Goal: Feedback & Contribution: Contribute content

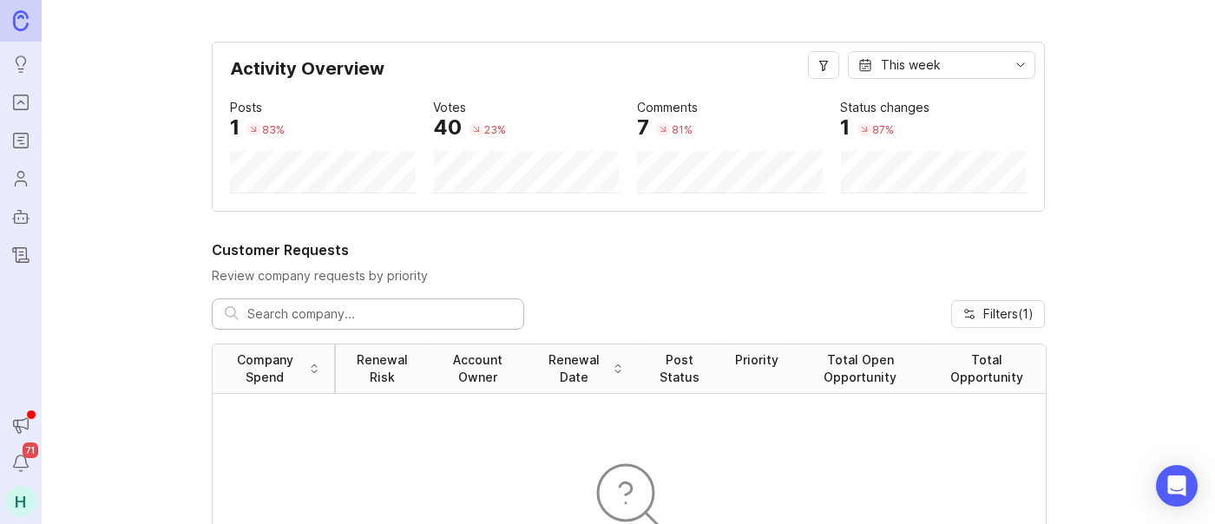
click at [27, 110] on icon "Portal" at bounding box center [20, 102] width 19 height 21
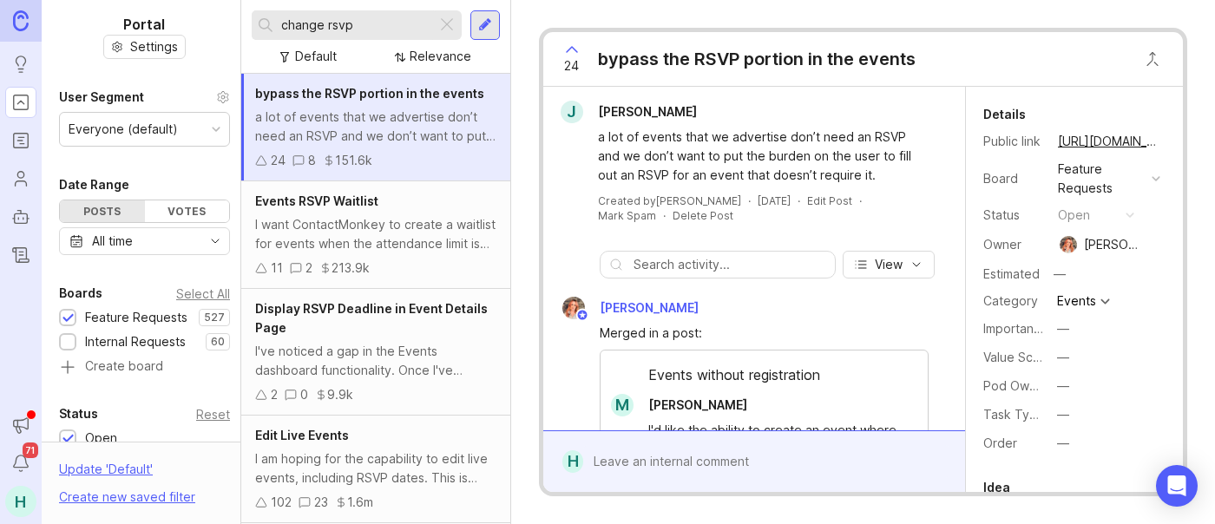
click at [35, 142] on link "Roadmaps" at bounding box center [20, 140] width 31 height 31
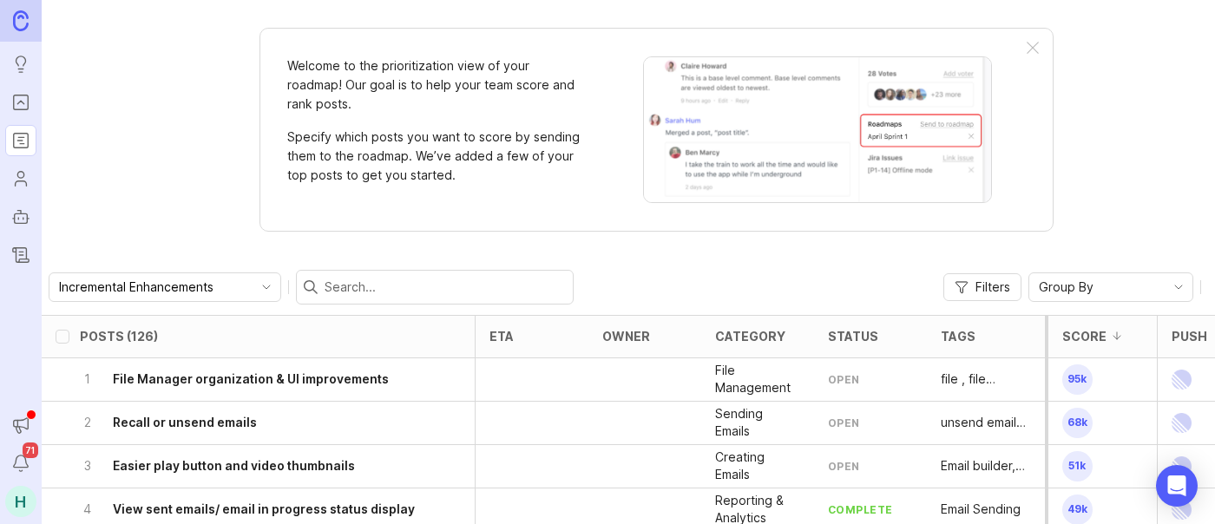
click at [30, 109] on icon "Portal" at bounding box center [20, 102] width 19 height 21
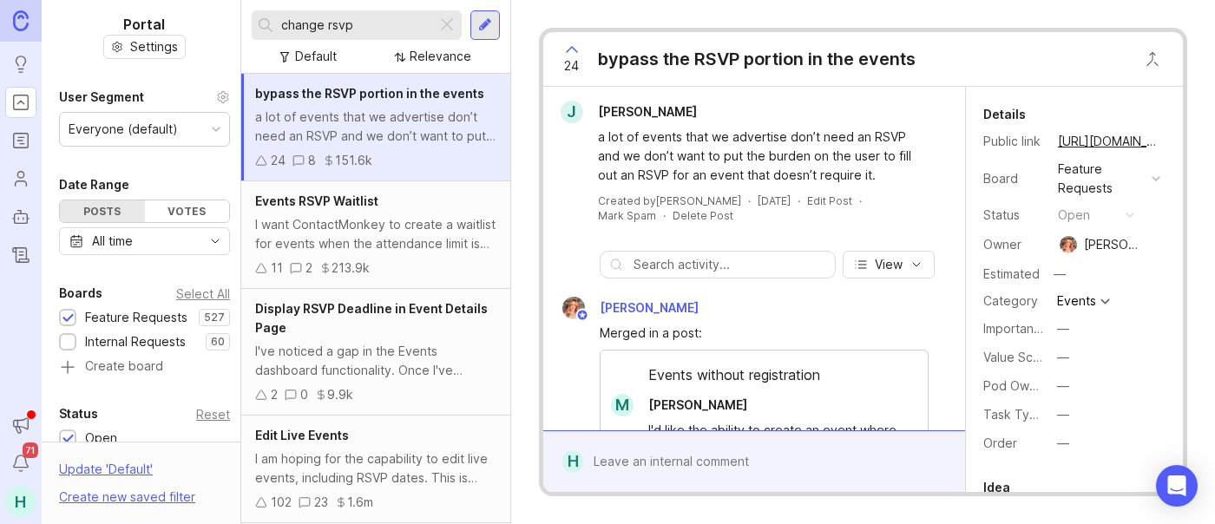
click at [163, 343] on div "Internal Requests" at bounding box center [135, 341] width 101 height 19
click at [62, 337] on div at bounding box center [67, 343] width 11 height 13
click at [456, 26] on div at bounding box center [447, 25] width 21 height 23
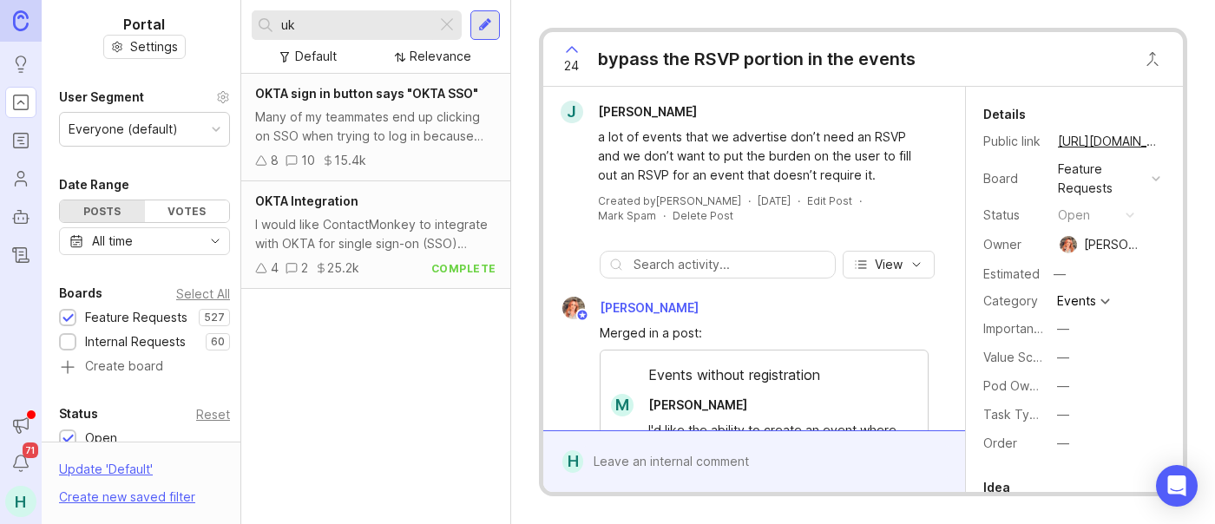
type input "u"
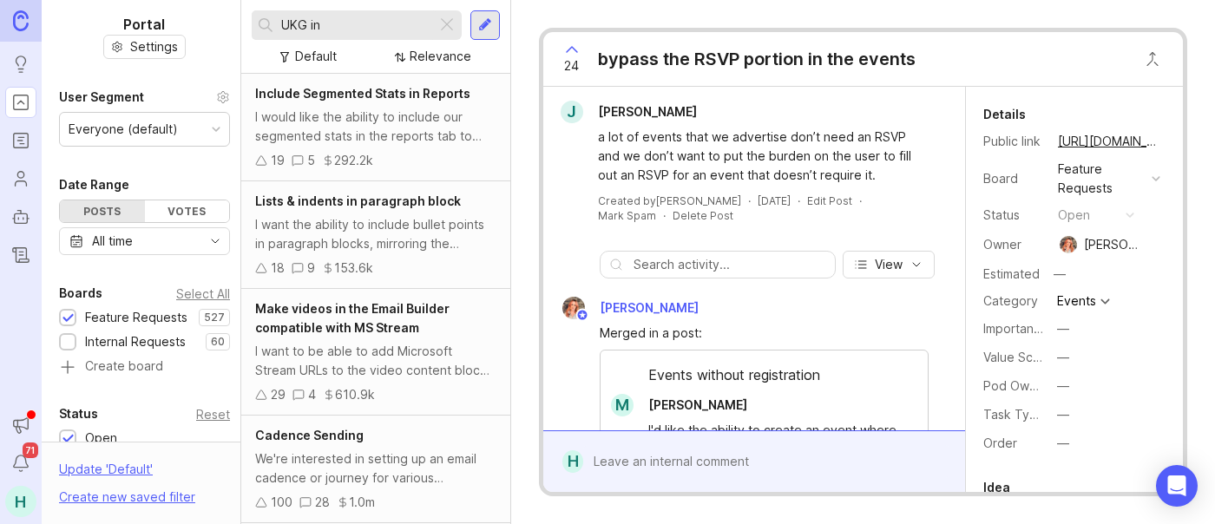
scroll to position [231, 0]
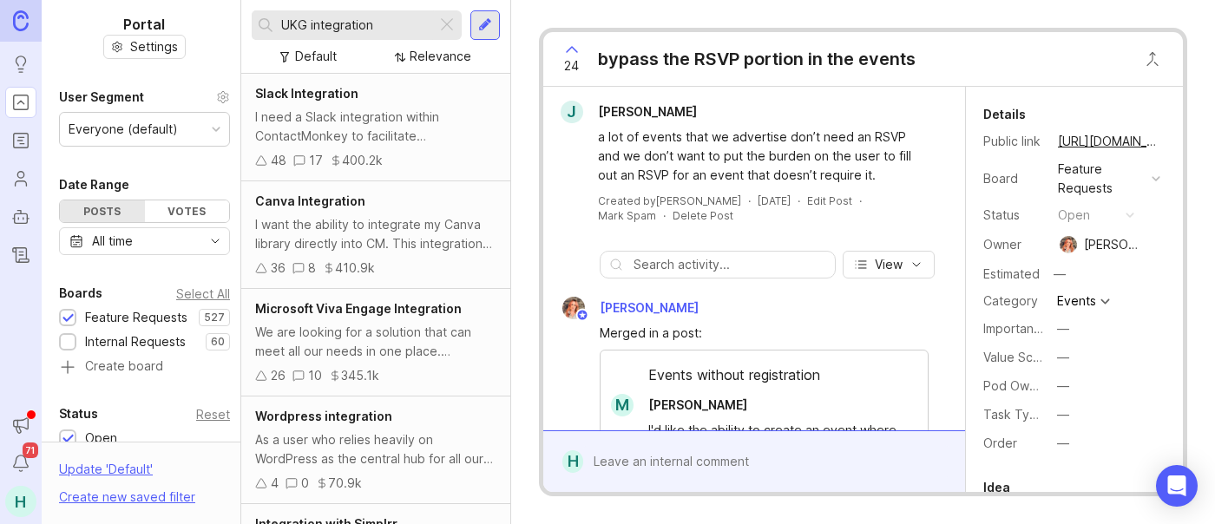
type input "UKG integration"
click at [417, 226] on div "I want the ability to integrate my Canva library directly into CM. This integra…" at bounding box center [375, 234] width 241 height 38
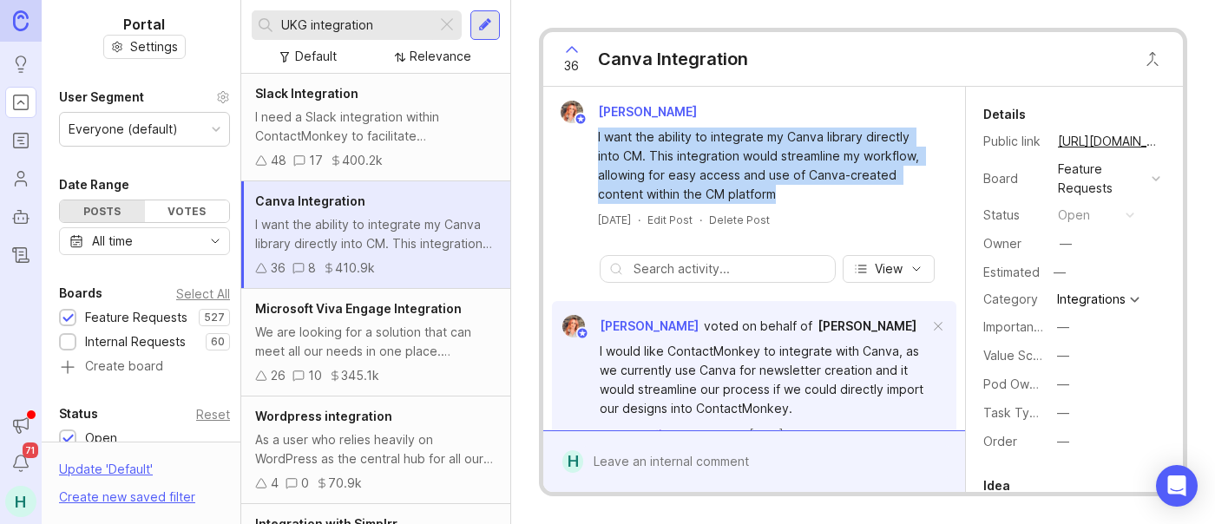
drag, startPoint x: 833, startPoint y: 189, endPoint x: 589, endPoint y: 138, distance: 249.2
click at [589, 138] on div "I want the ability to integrate my Canva library directly into CM. This integra…" at bounding box center [754, 163] width 408 height 81
copy div "I want the ability to integrate my Canva library directly into CM. This integra…"
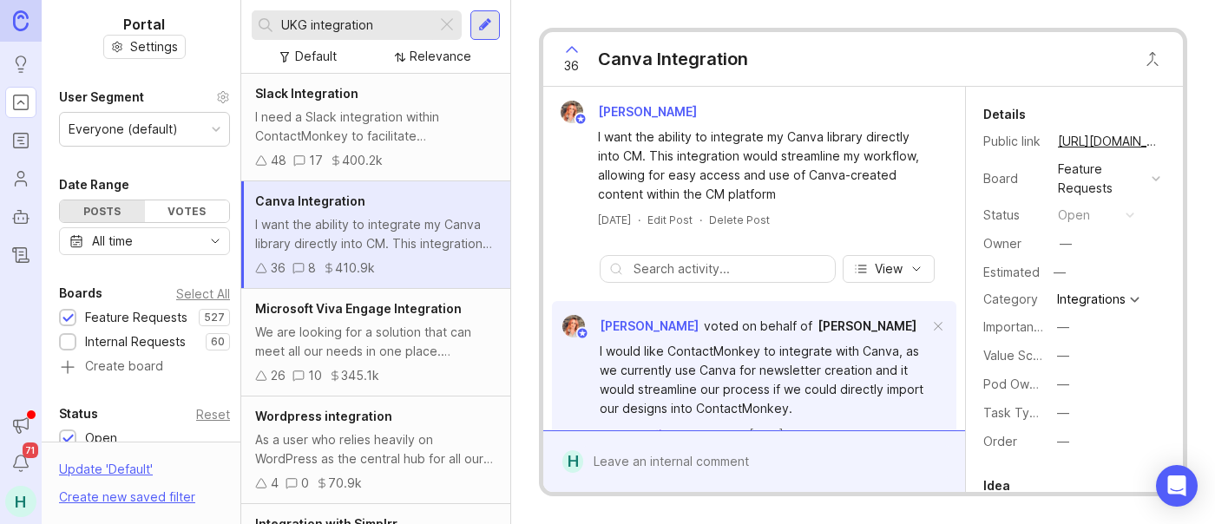
click at [482, 34] on div at bounding box center [485, 25] width 30 height 30
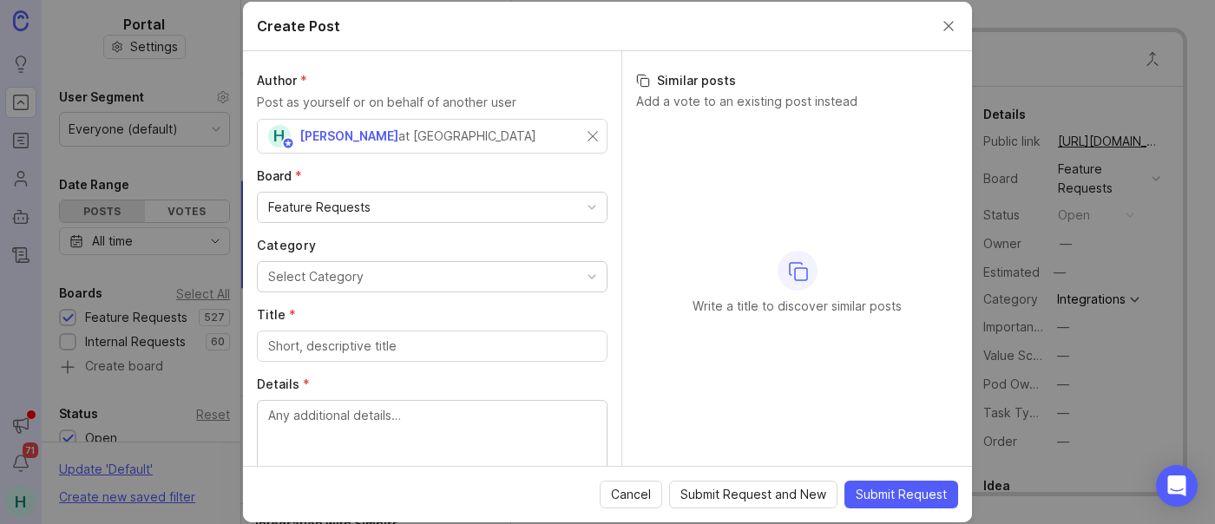
click at [390, 199] on div "Feature Requests" at bounding box center [432, 208] width 349 height 30
click at [401, 162] on div "Author * Post as yourself or on behalf of another user H [PERSON_NAME] at Conta…" at bounding box center [432, 258] width 378 height 415
click at [372, 282] on button "Select Category" at bounding box center [432, 276] width 351 height 31
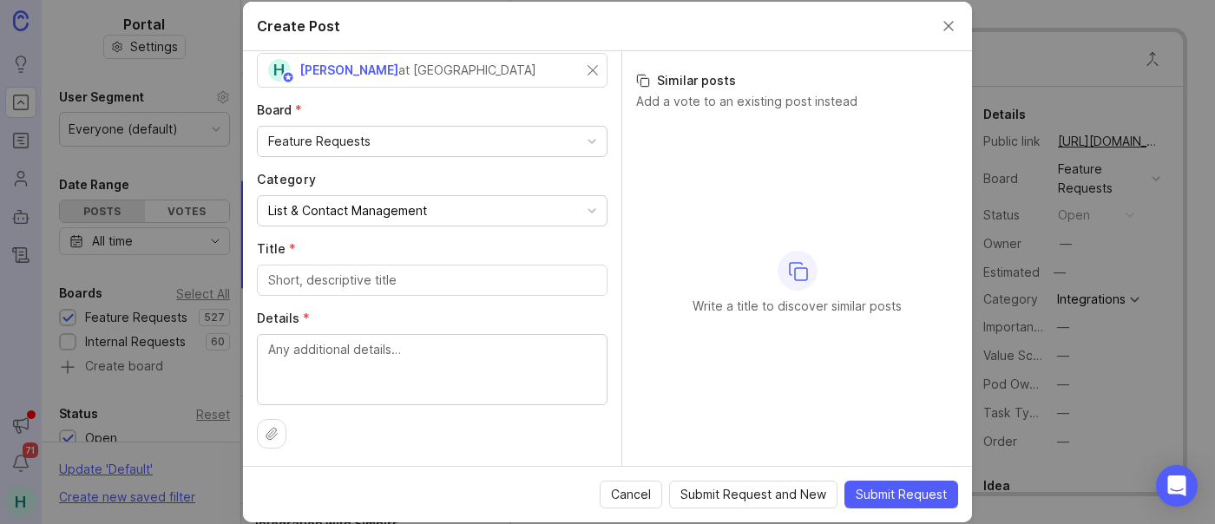
click at [349, 289] on div at bounding box center [432, 280] width 351 height 31
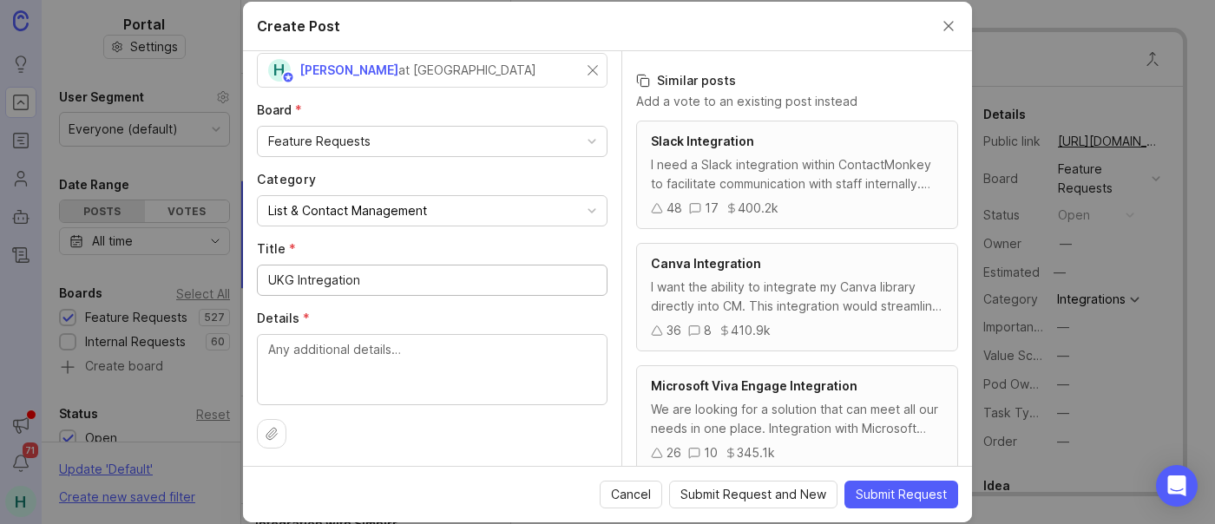
type input "UKG Intregation"
click at [326, 350] on textarea "Details *" at bounding box center [432, 368] width 328 height 57
type textarea "W"
type textarea "[GEOGRAPHIC_DATA]"
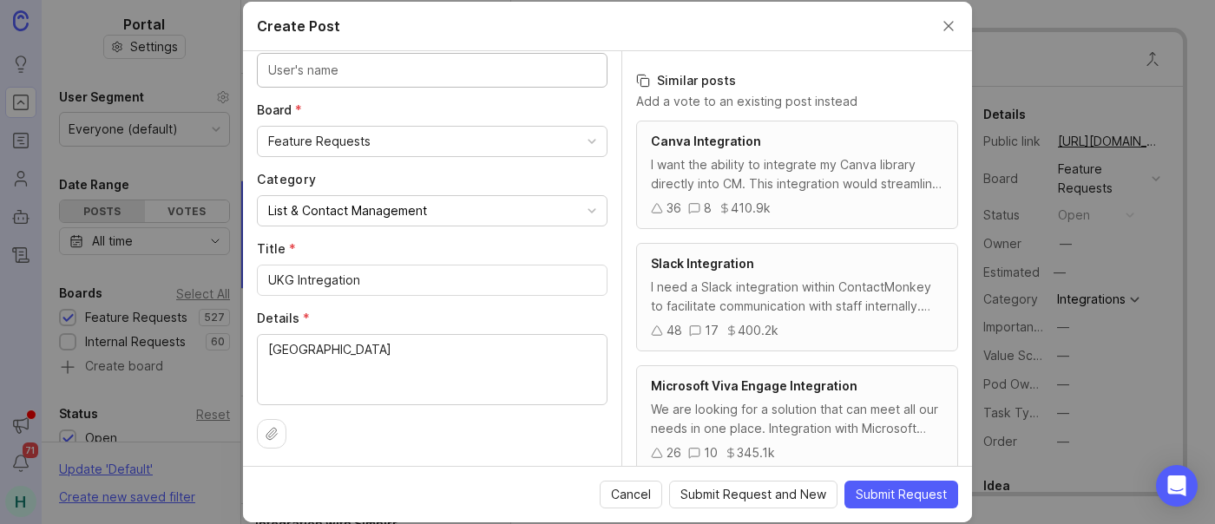
click at [418, 68] on input "text" at bounding box center [432, 70] width 328 height 19
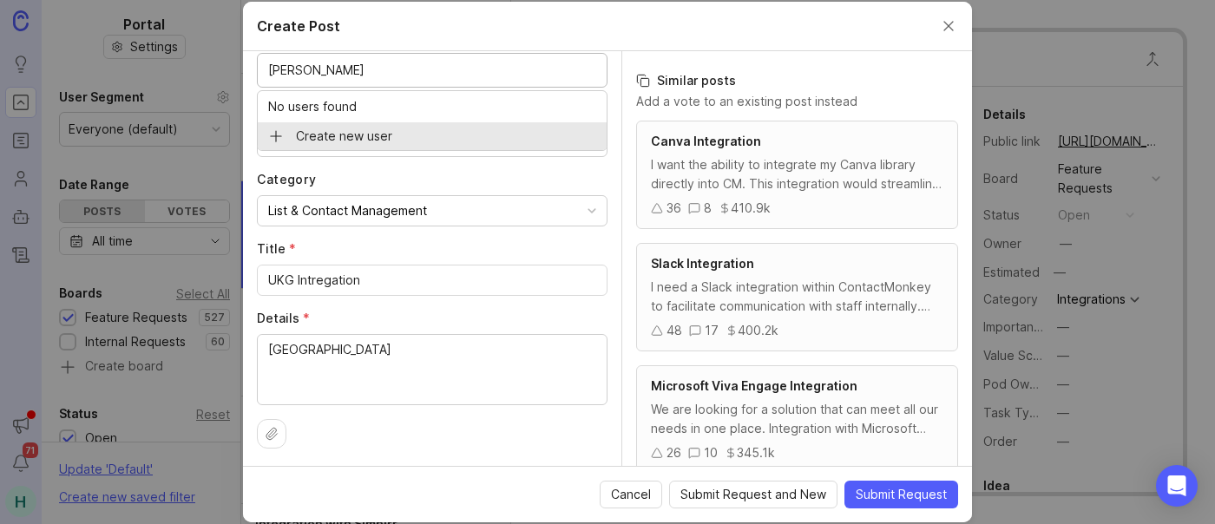
type input "J"
type input "w"
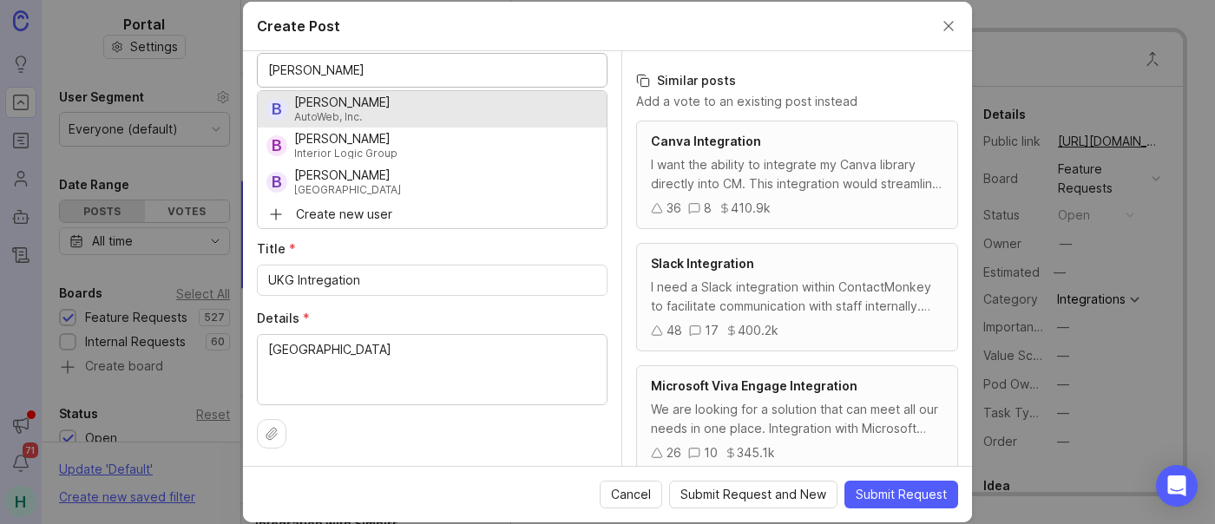
type input "[PERSON_NAME]"
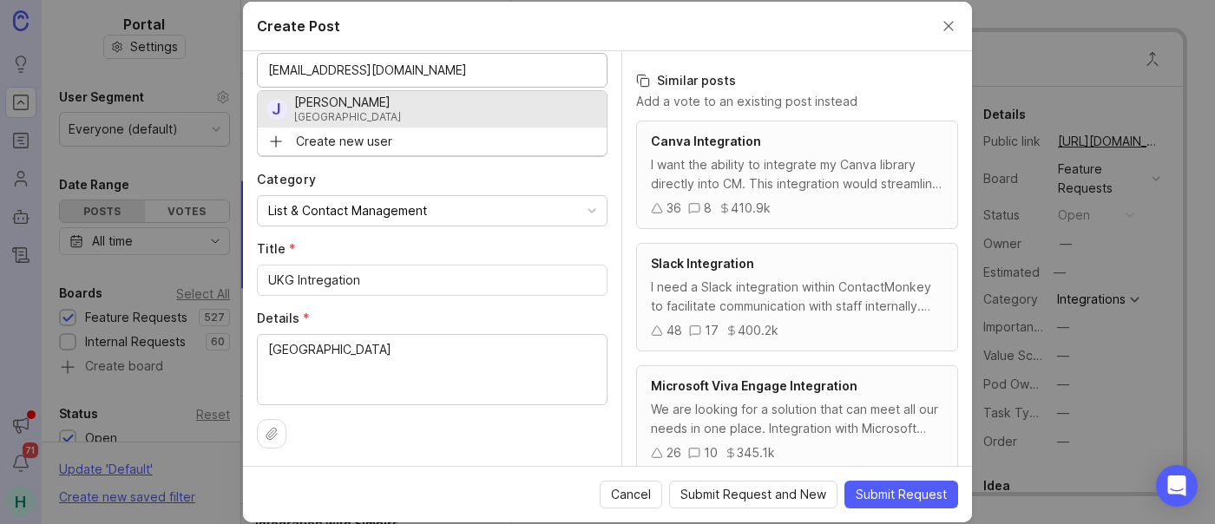
type input "[EMAIL_ADDRESS][DOMAIN_NAME]"
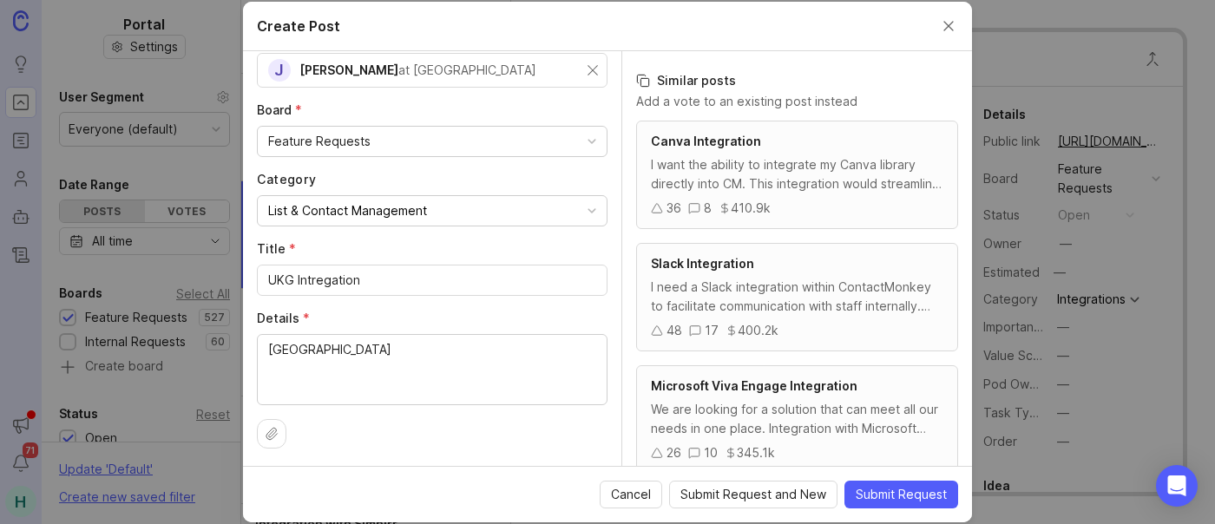
scroll to position [0, 0]
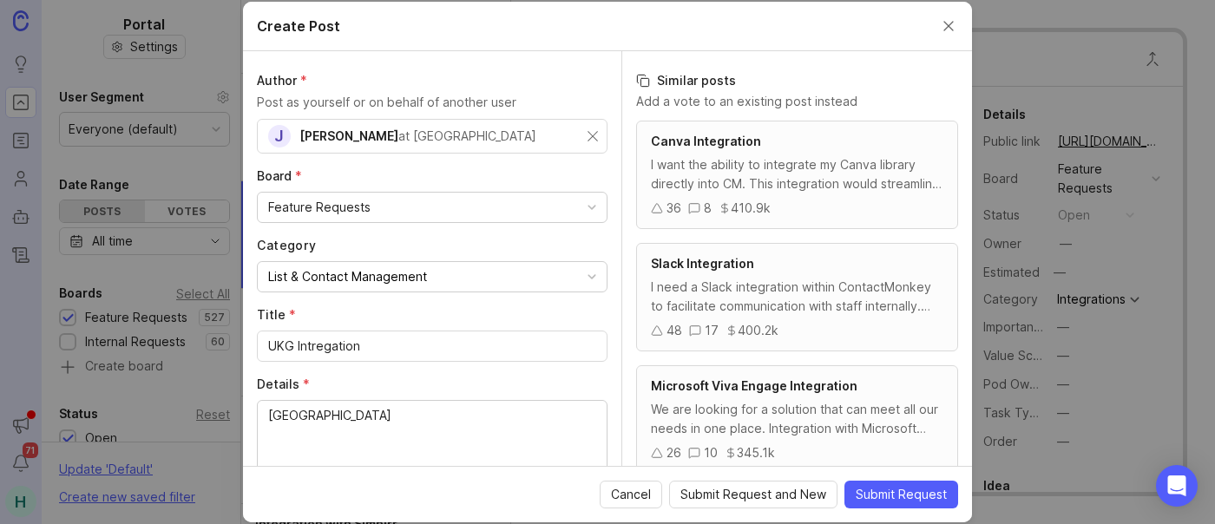
click at [372, 256] on div "Category List & Contact Management" at bounding box center [432, 265] width 351 height 56
click at [372, 270] on div "List & Contact Management" at bounding box center [347, 276] width 159 height 19
drag, startPoint x: 426, startPoint y: 414, endPoint x: 399, endPoint y: 413, distance: 26.9
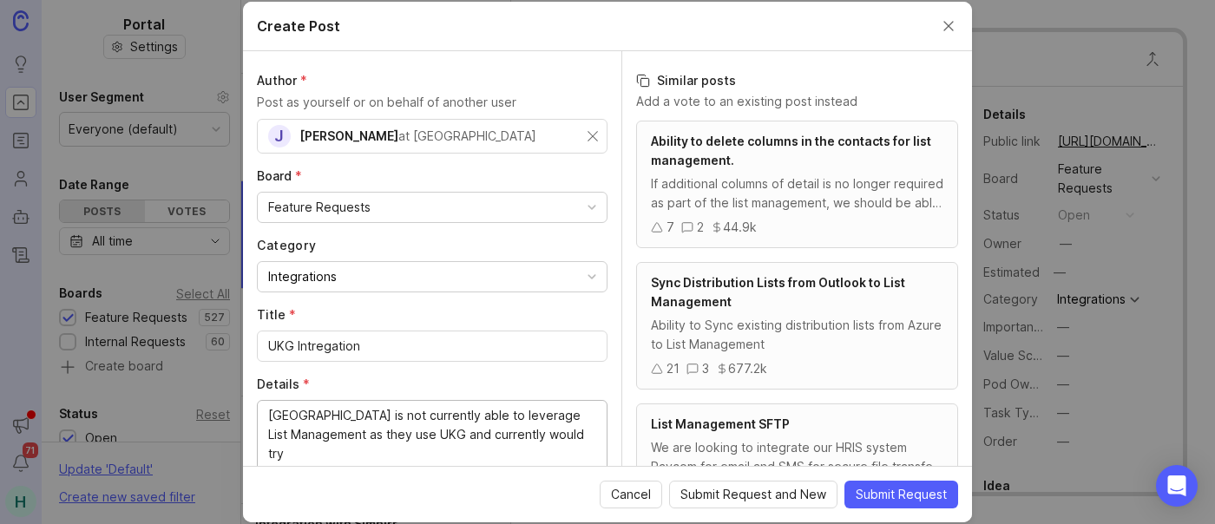
type textarea "[GEOGRAPHIC_DATA] is not currently able to leverage List Management as they use…"
click at [261, 347] on div "UKG Intregation" at bounding box center [432, 346] width 351 height 31
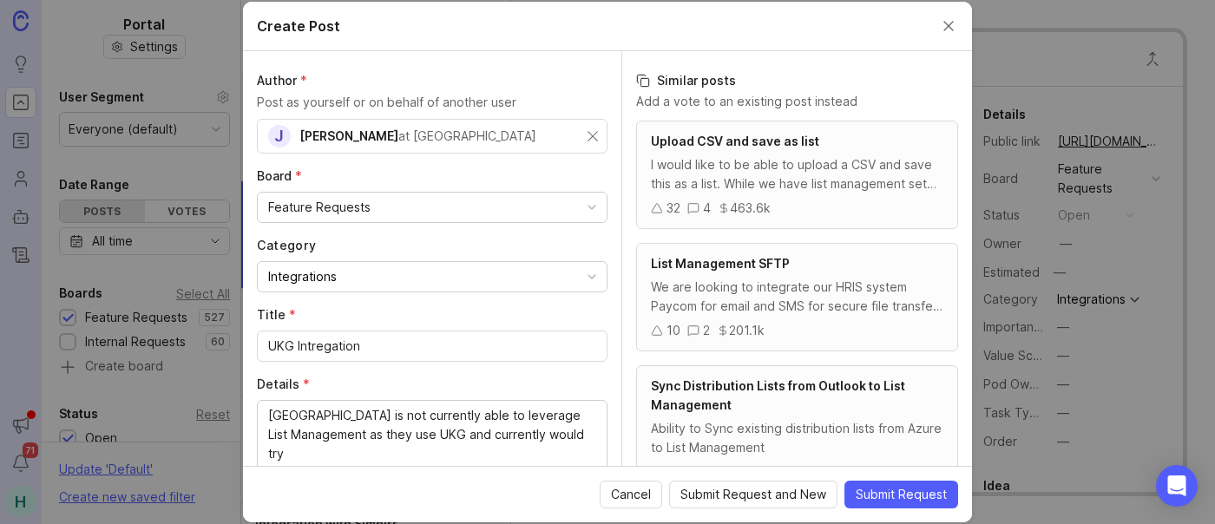
click at [266, 348] on div "UKG Intregation" at bounding box center [432, 346] width 351 height 31
click at [268, 347] on input "UKG Intregation" at bounding box center [432, 346] width 328 height 19
type input "Direct UKG Intregation"
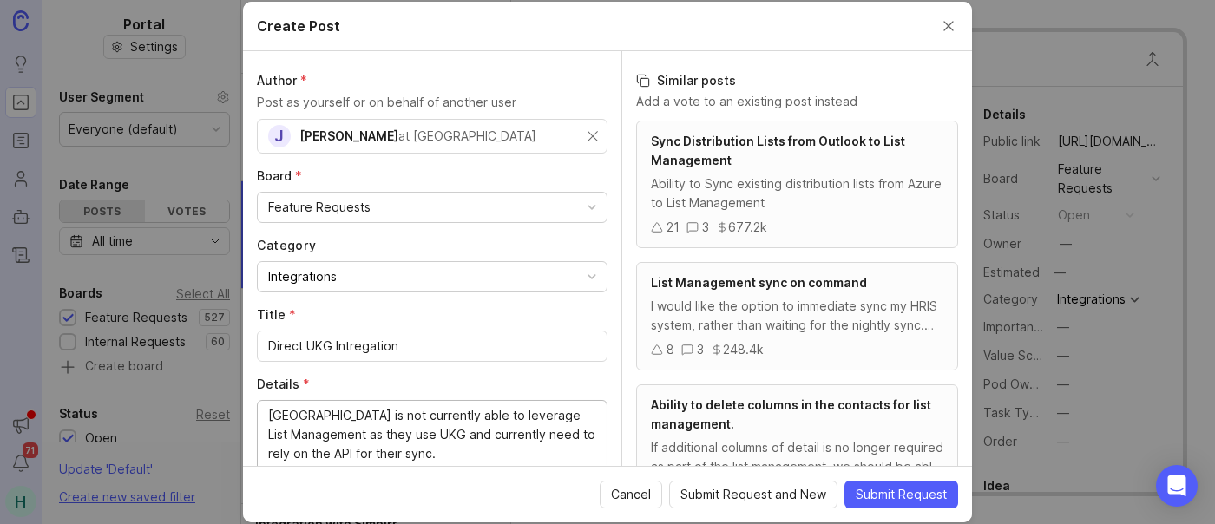
scroll to position [66, 0]
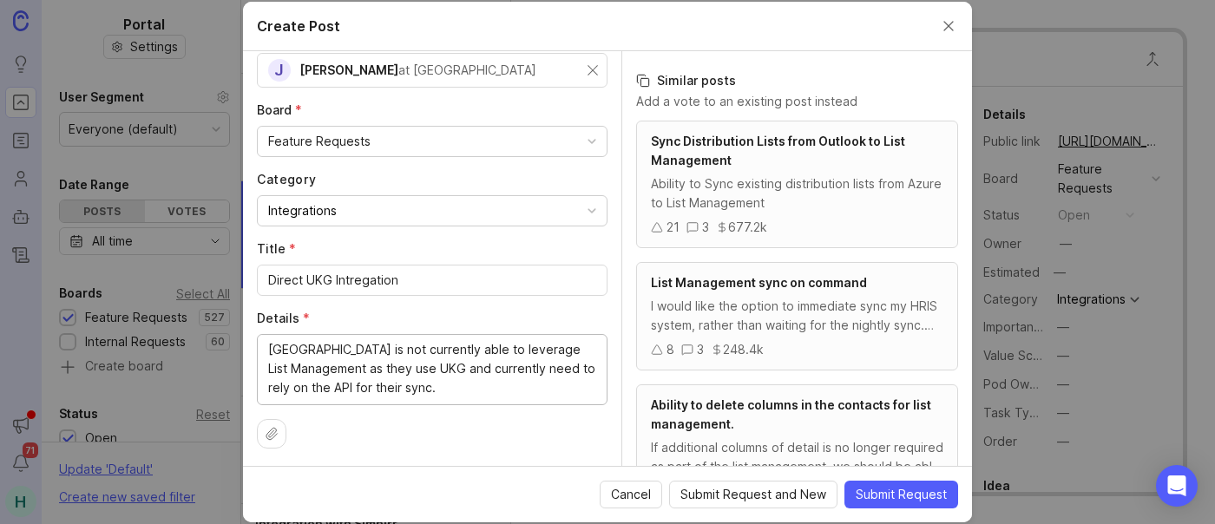
drag, startPoint x: 486, startPoint y: 461, endPoint x: 324, endPoint y: 473, distance: 162.8
click at [324, 473] on form "Create Post Author * Post as yourself or on behalf of another user J [PERSON_NA…" at bounding box center [607, 262] width 729 height 521
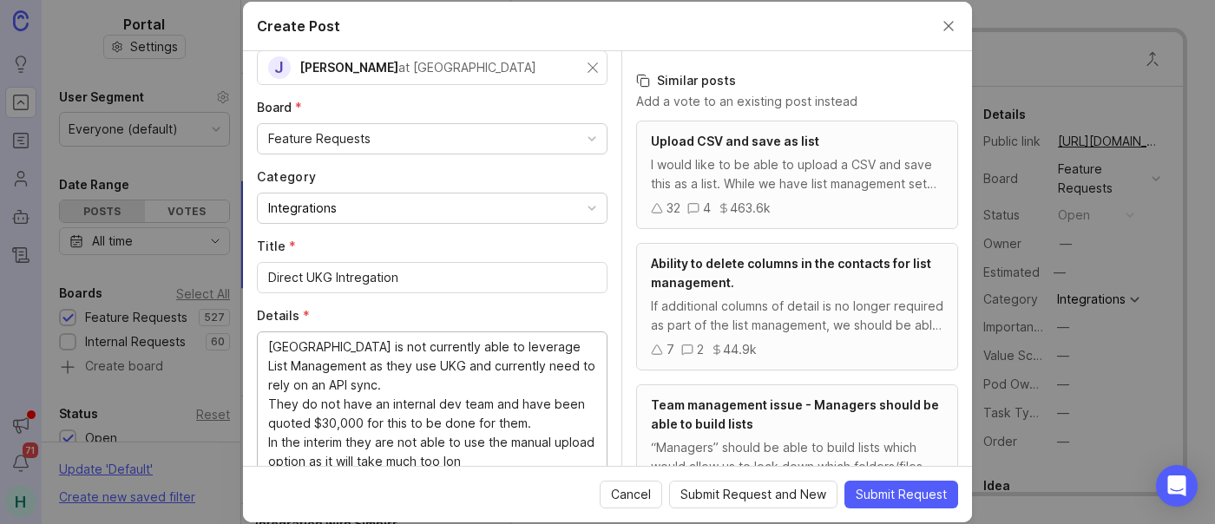
scroll to position [141, 0]
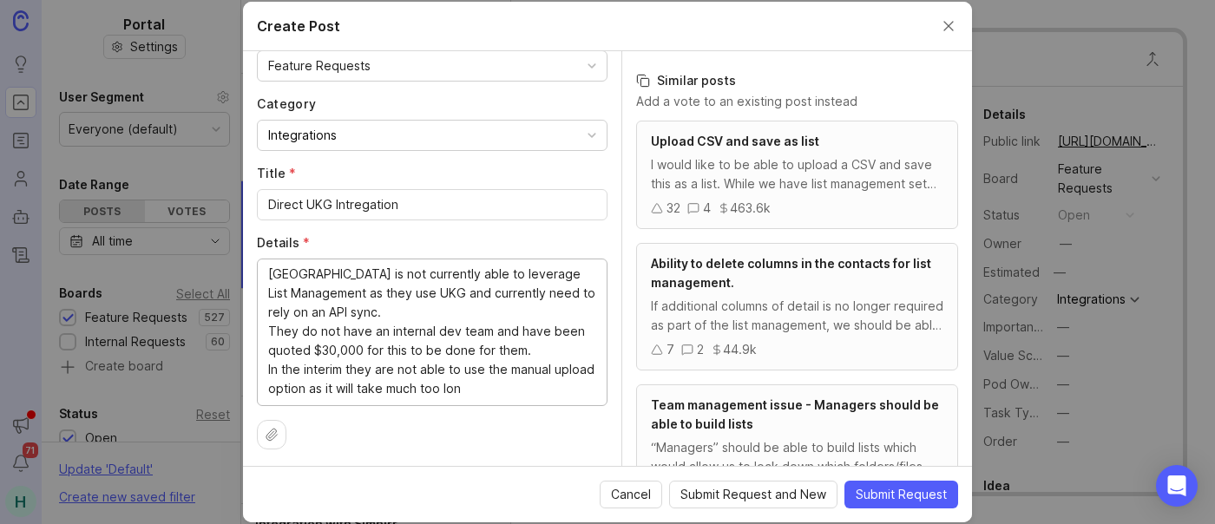
drag, startPoint x: 521, startPoint y: 456, endPoint x: 213, endPoint y: 371, distance: 319.7
click at [213, 371] on div "Create Post Author * Post as yourself or on behalf of another user J [PERSON_NA…" at bounding box center [607, 262] width 1215 height 524
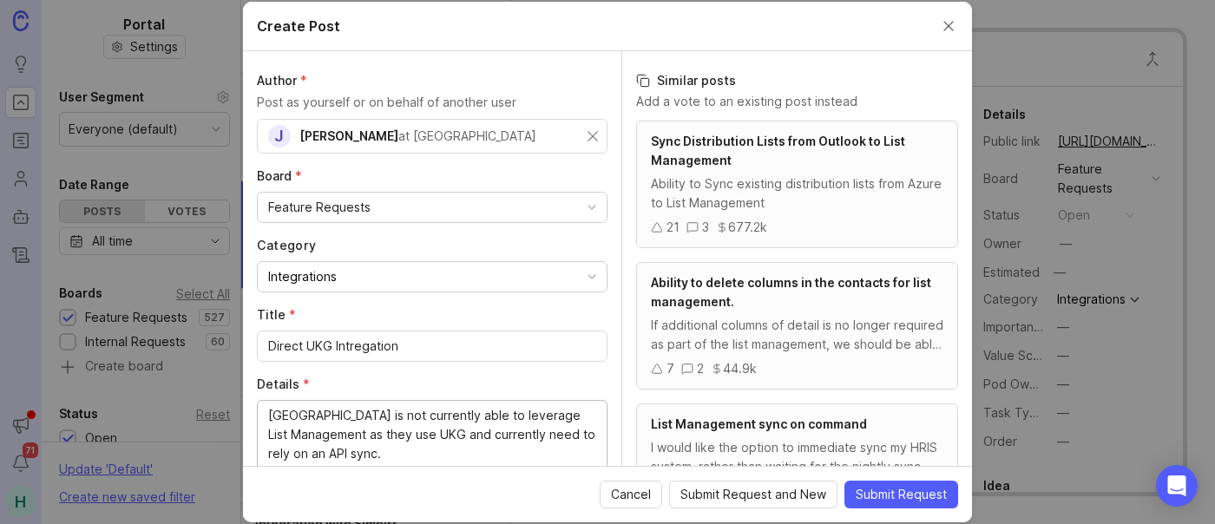
scroll to position [104, 0]
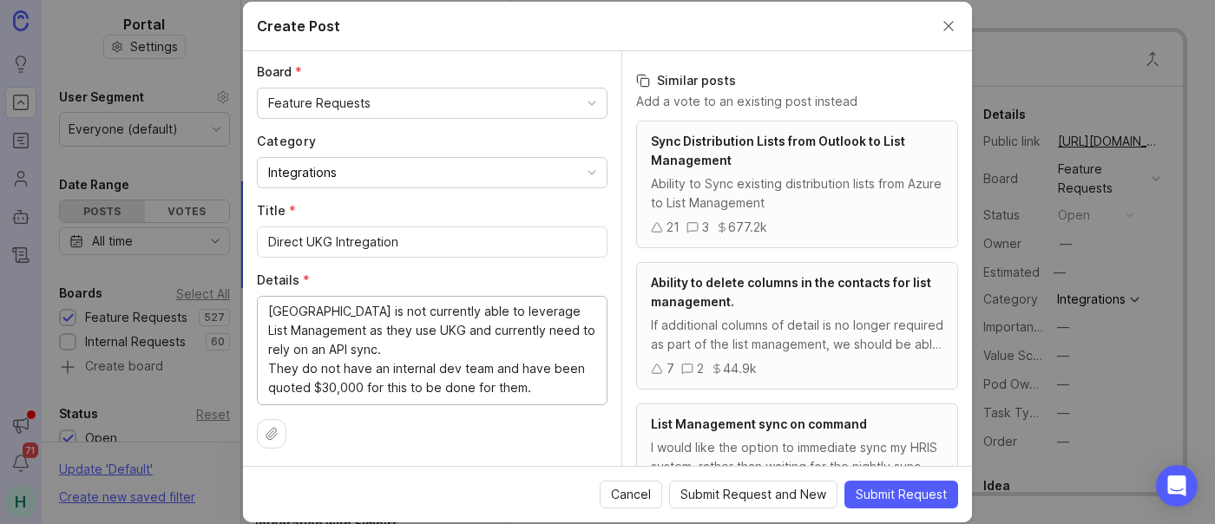
click at [418, 331] on textarea "[GEOGRAPHIC_DATA] is not currently able to leverage List Management as they use…" at bounding box center [432, 349] width 328 height 95
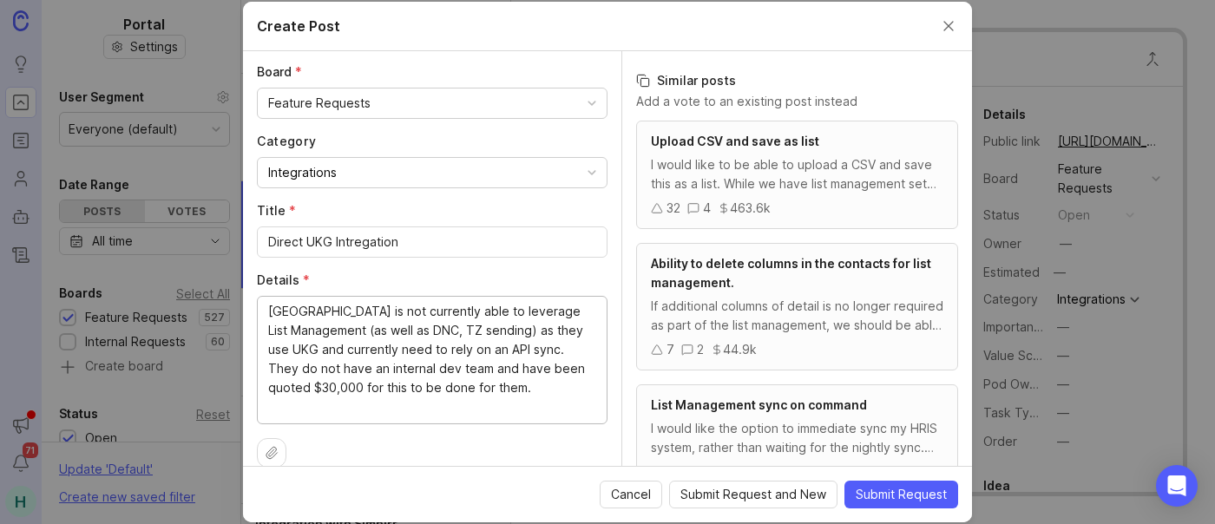
click at [523, 406] on textarea "[GEOGRAPHIC_DATA] is not currently able to leverage List Management (as well as…" at bounding box center [432, 359] width 328 height 115
click at [552, 388] on textarea "[GEOGRAPHIC_DATA] is not currently able to leverage List Management (as well as…" at bounding box center [432, 359] width 328 height 115
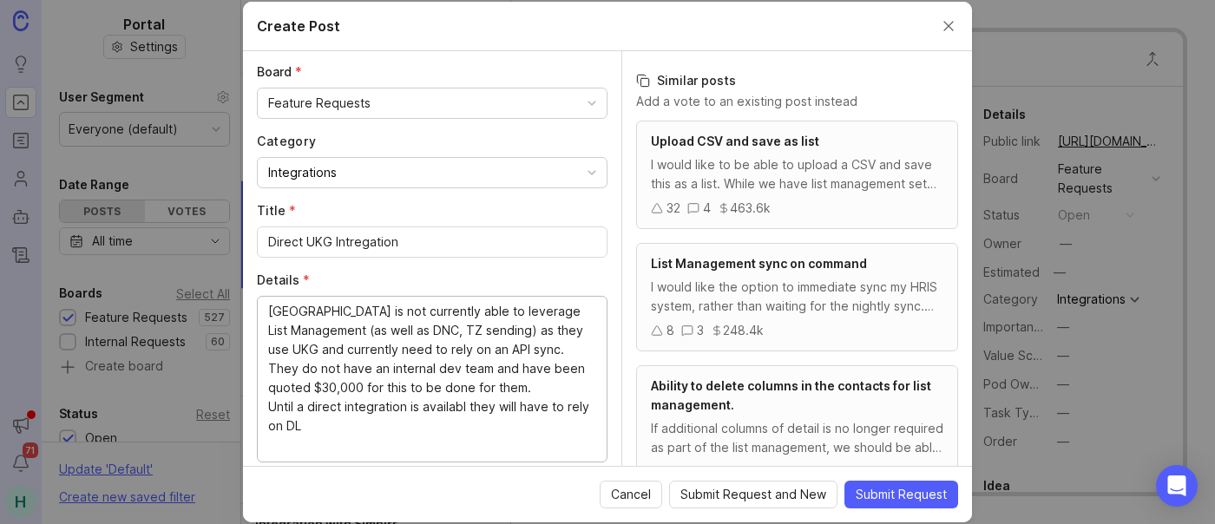
click at [437, 405] on textarea "[GEOGRAPHIC_DATA] is not currently able to leverage List Management (as well as…" at bounding box center [432, 378] width 328 height 153
click at [337, 425] on textarea "[GEOGRAPHIC_DATA] is not currently able to leverage List Management (as well as…" at bounding box center [432, 378] width 328 height 153
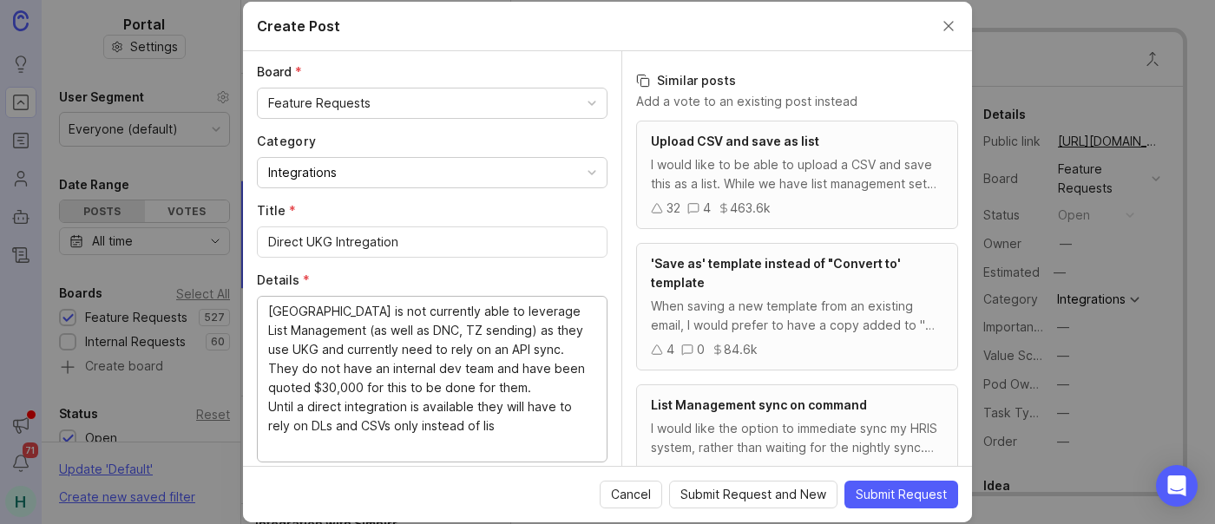
drag, startPoint x: 429, startPoint y: 305, endPoint x: 227, endPoint y: 328, distance: 202.7
click at [227, 328] on div "Create Post Author * Post as yourself or on behalf of another user J [PERSON_NA…" at bounding box center [607, 262] width 1215 height 524
type textarea "[GEOGRAPHIC_DATA] is not currently able to leverage List Management (as well as…"
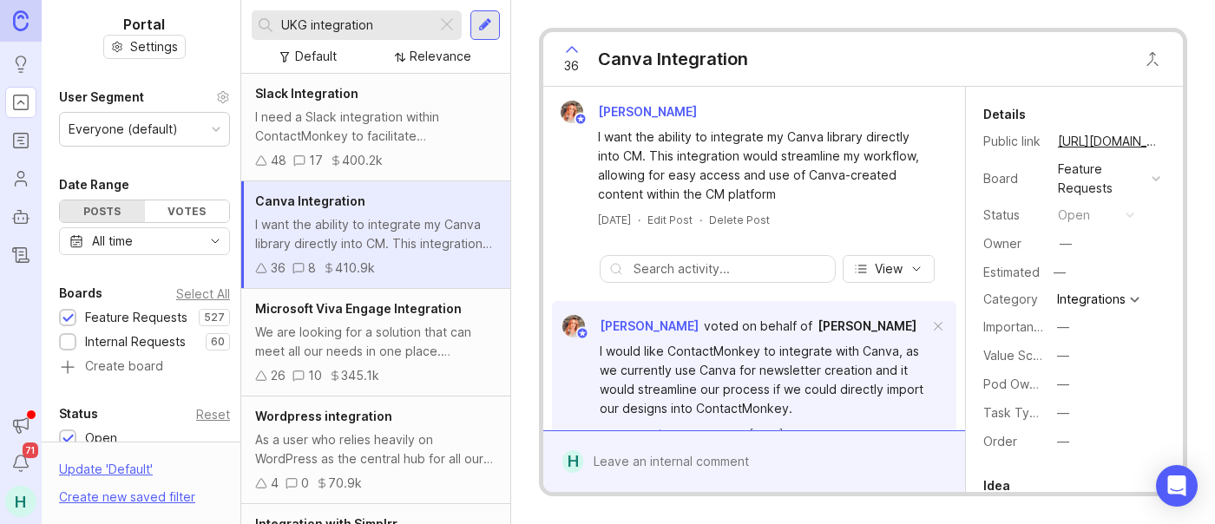
click at [481, 26] on div at bounding box center [485, 25] width 14 height 16
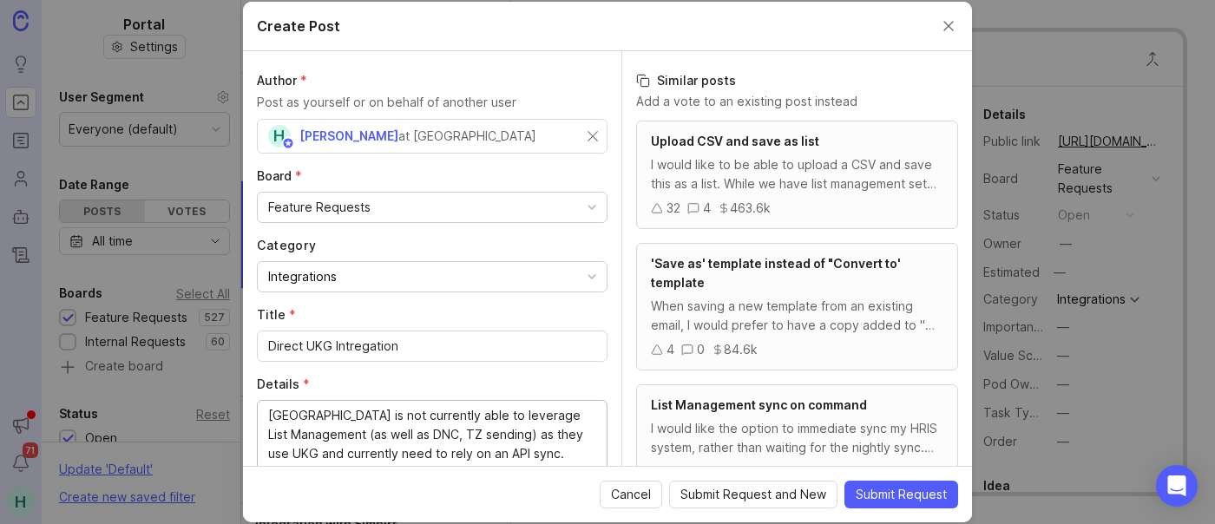
drag, startPoint x: 406, startPoint y: 408, endPoint x: 214, endPoint y: 420, distance: 193.1
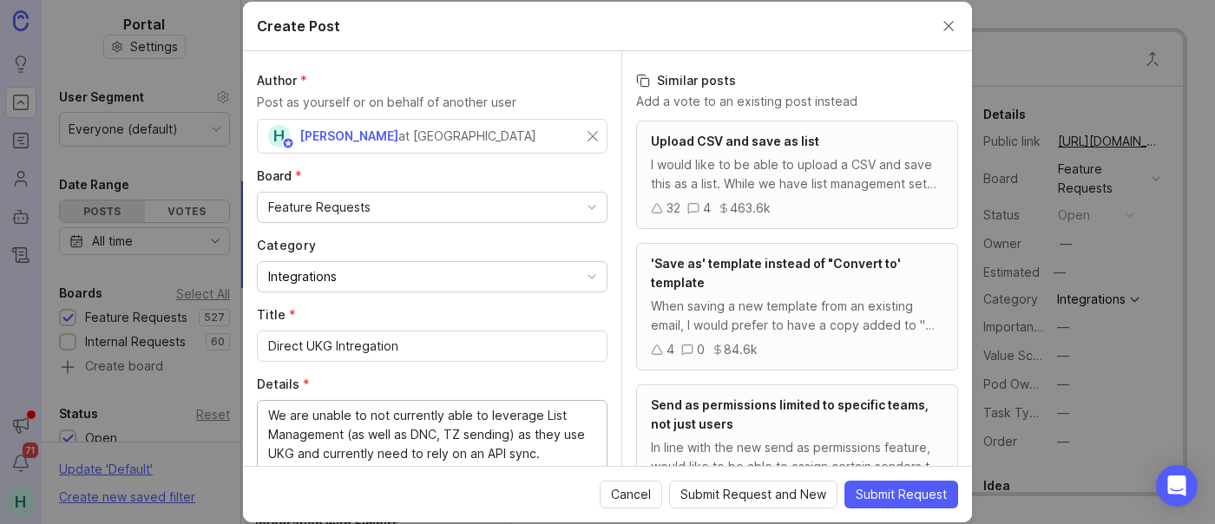
drag, startPoint x: 483, startPoint y: 407, endPoint x: 329, endPoint y: 406, distance: 153.6
click at [329, 406] on textarea "We are unable to not currently able to leverage List Management (as well as DNC…" at bounding box center [432, 473] width 328 height 134
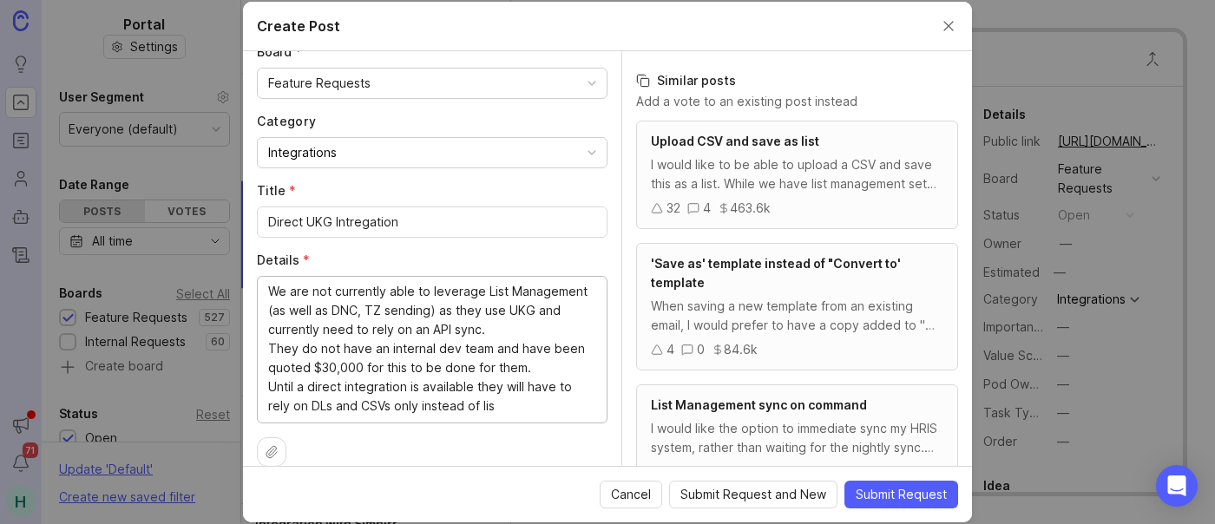
scroll to position [141, 0]
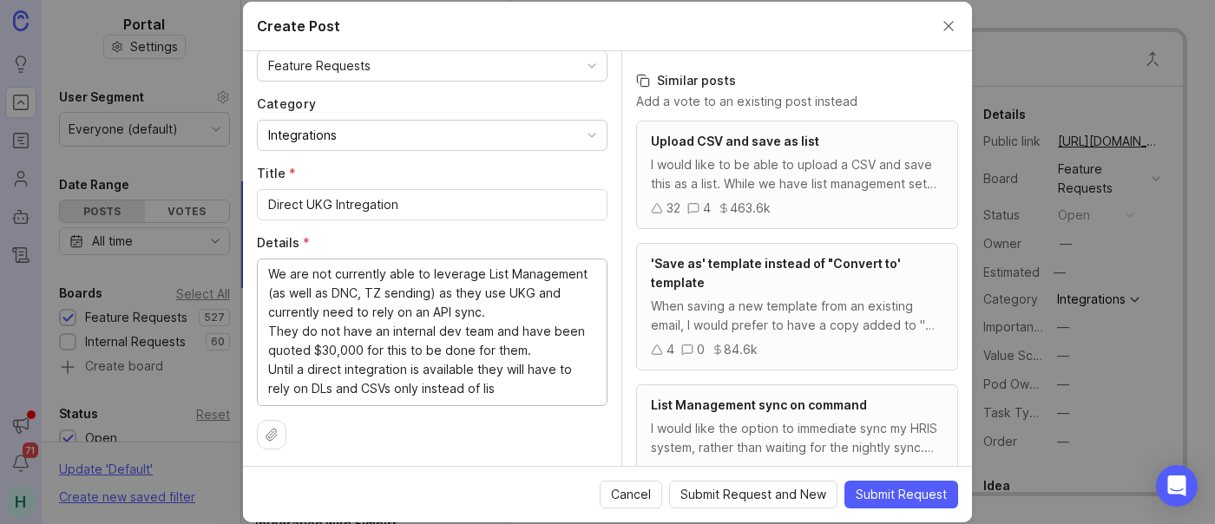
click at [530, 385] on textarea "We are not currently able to leverage List Management (as well as DNC, TZ sendi…" at bounding box center [432, 332] width 328 height 134
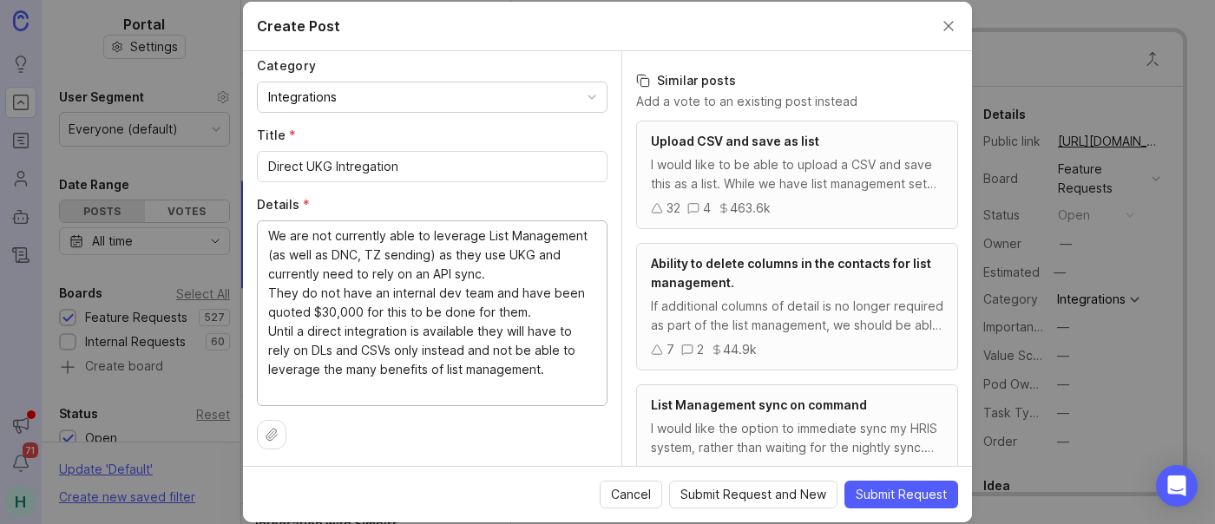
scroll to position [0, 0]
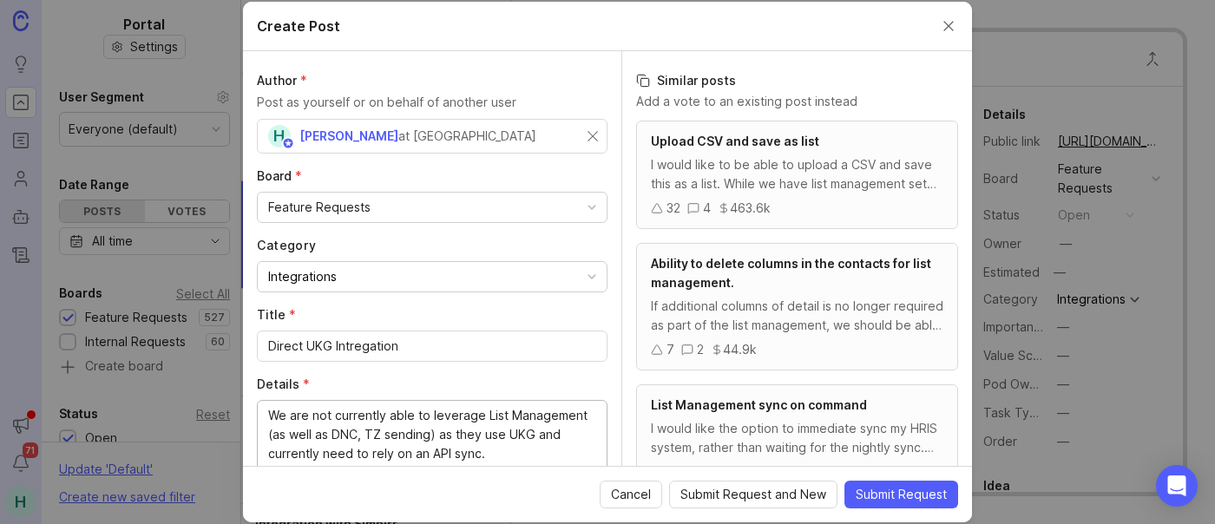
type textarea "We are not currently able to leverage List Management (as well as DNC, TZ sendi…"
click at [585, 130] on div "H [PERSON_NAME] at [GEOGRAPHIC_DATA]" at bounding box center [432, 136] width 351 height 35
type input "[PERSON_NAME]"
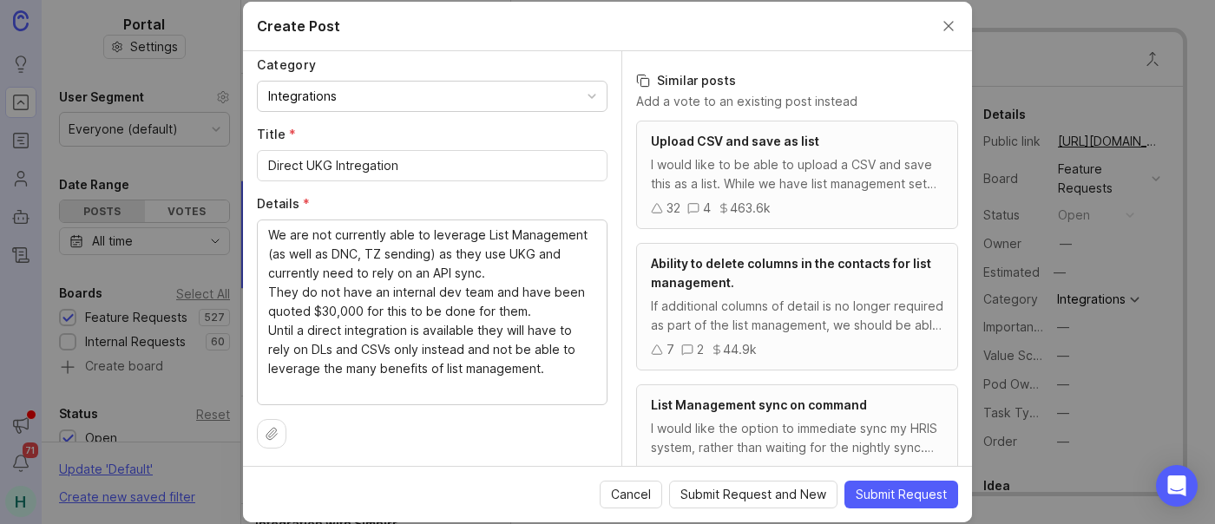
click at [907, 492] on span "Submit Request" at bounding box center [901, 494] width 91 height 17
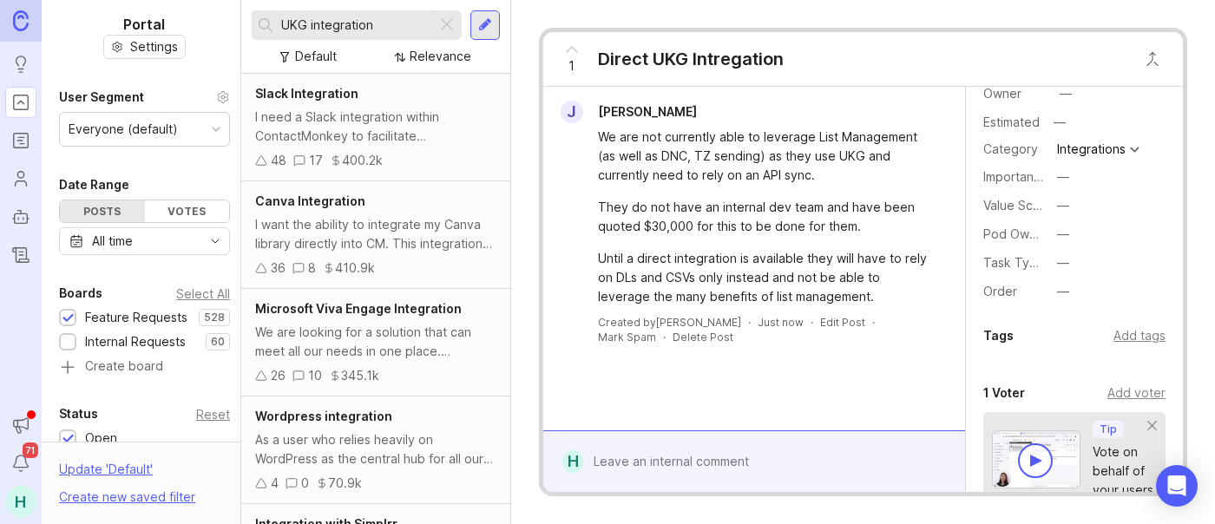
scroll to position [150, 0]
click at [1126, 389] on div "Add voter" at bounding box center [1137, 393] width 58 height 19
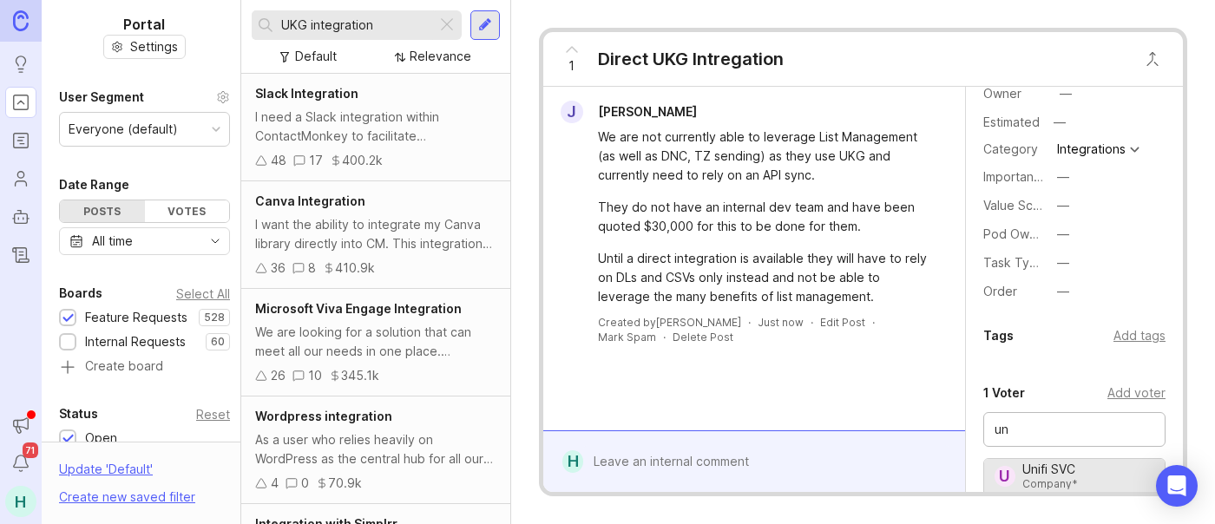
type input "u"
type input "[PERSON_NAME]"
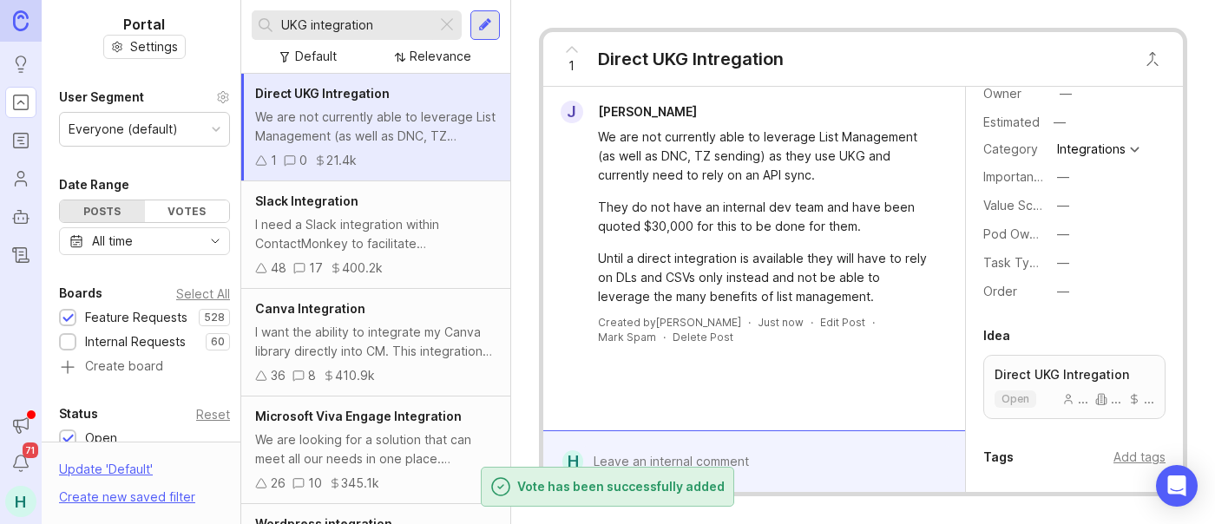
scroll to position [409, 0]
